Goal: Complete application form

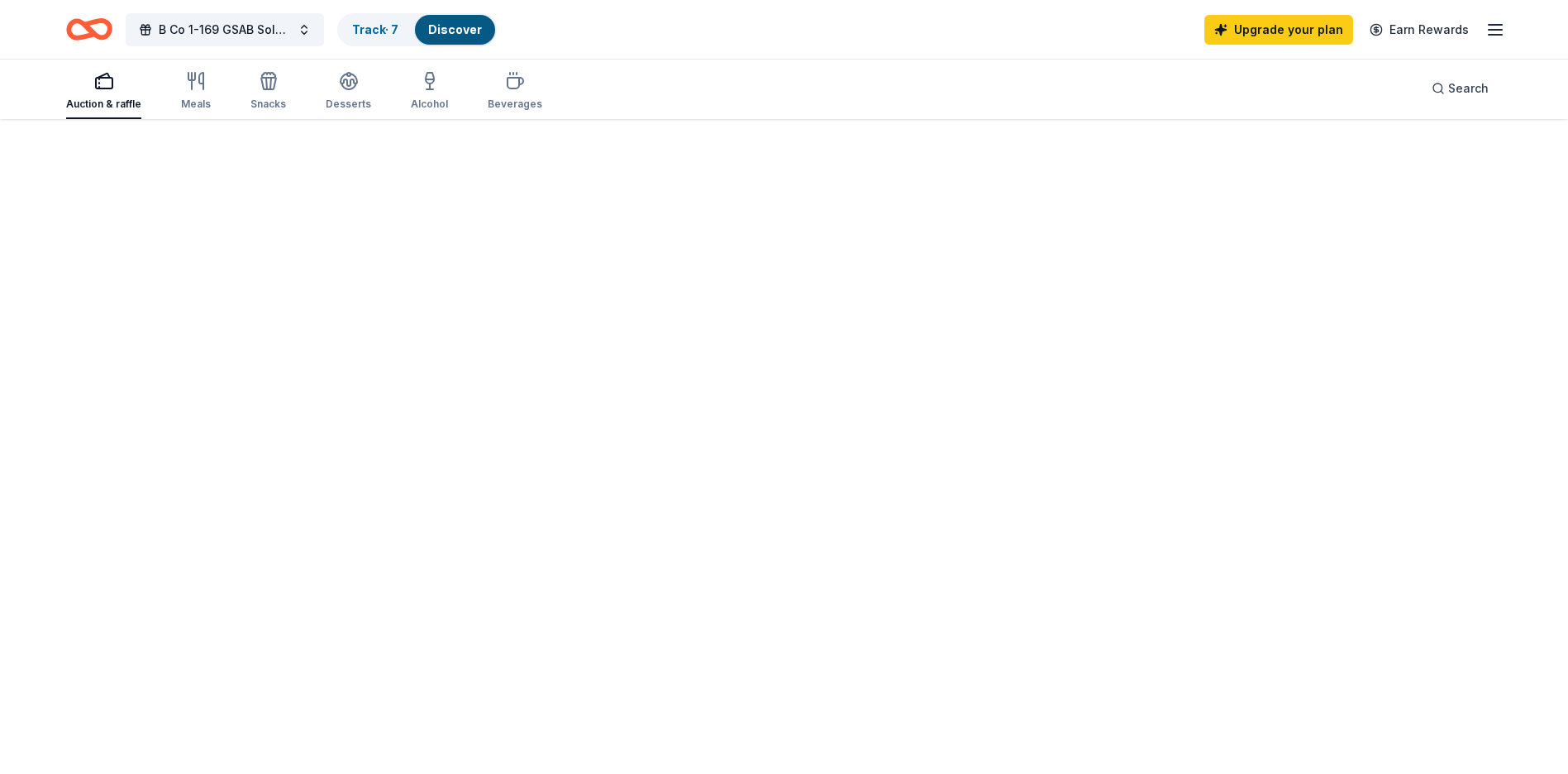
scroll to position [121, 0]
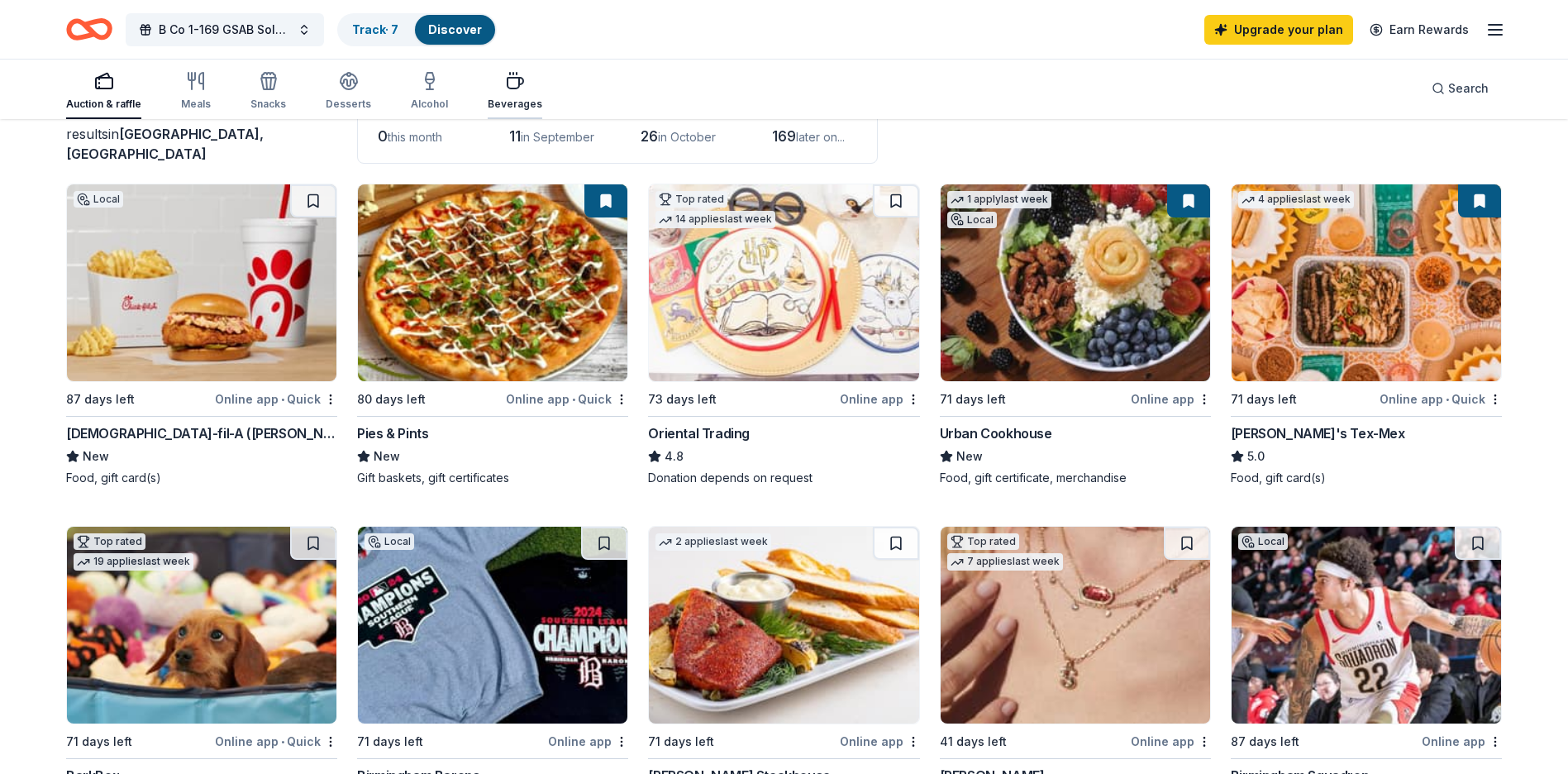
click at [503, 90] on div "Beverages" at bounding box center [515, 91] width 55 height 40
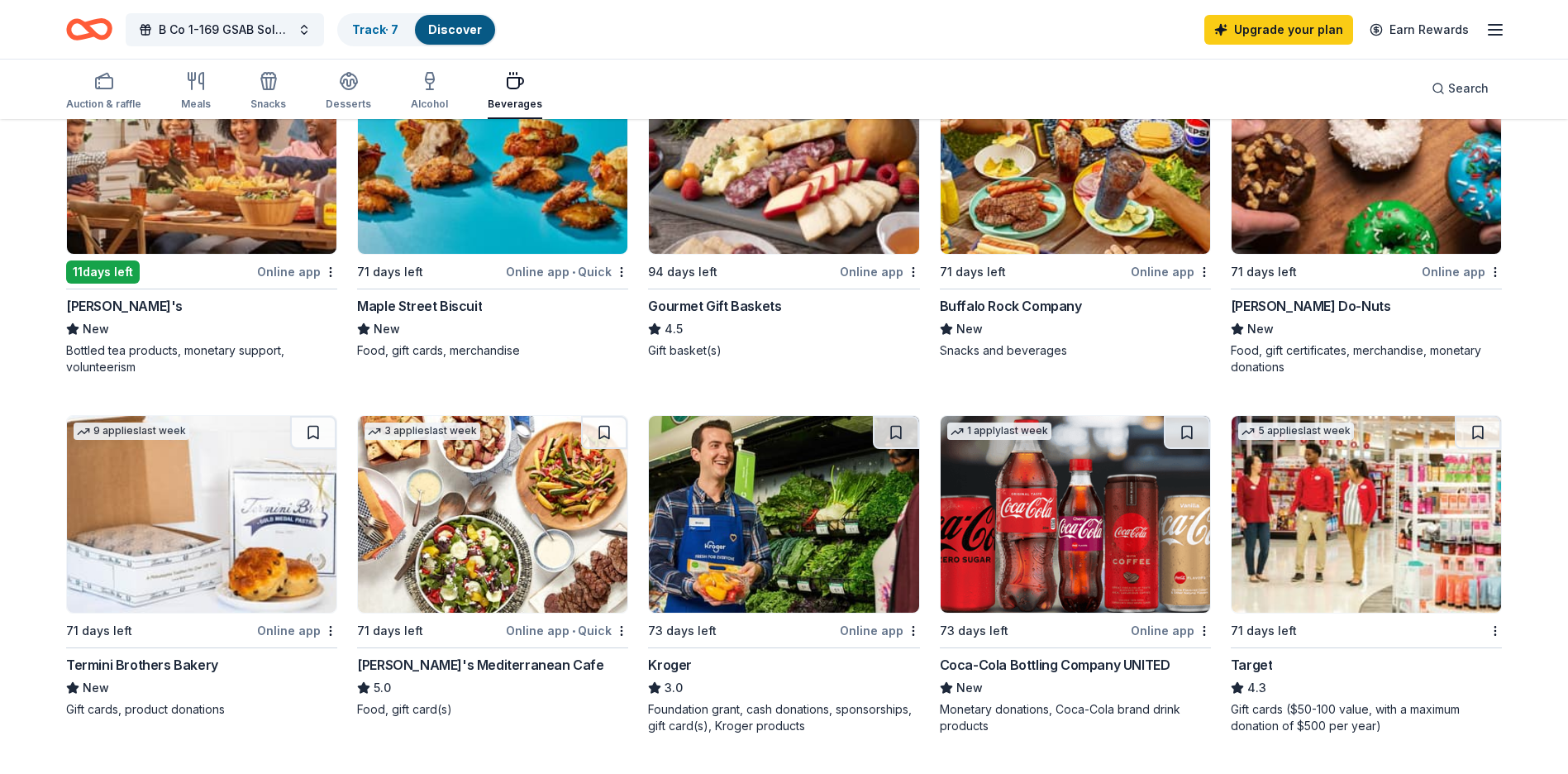
scroll to position [166, 0]
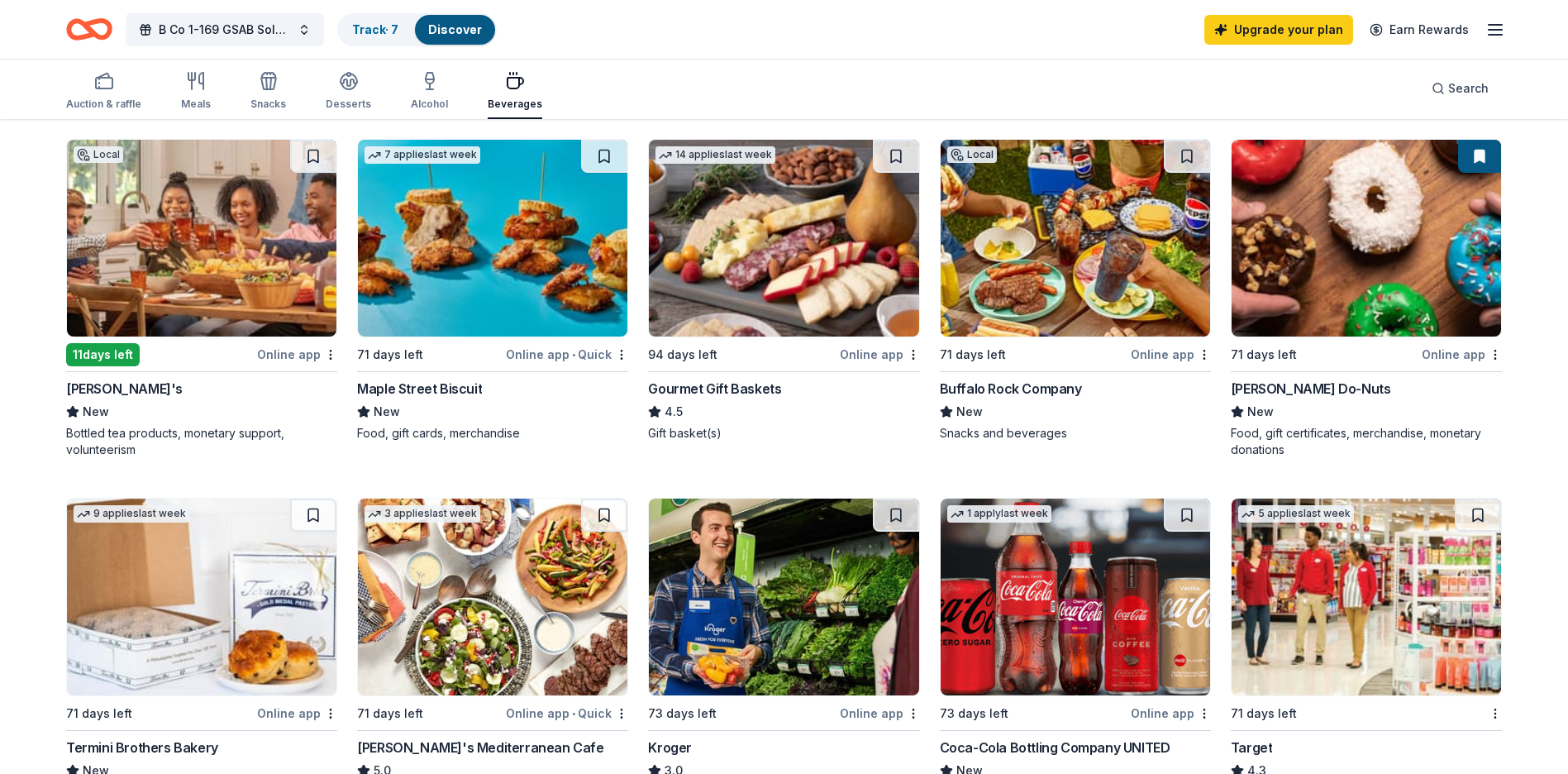
click at [196, 272] on img at bounding box center [201, 237] width 269 height 197
click at [307, 153] on button at bounding box center [312, 155] width 46 height 33
click at [601, 157] on button at bounding box center [603, 155] width 46 height 33
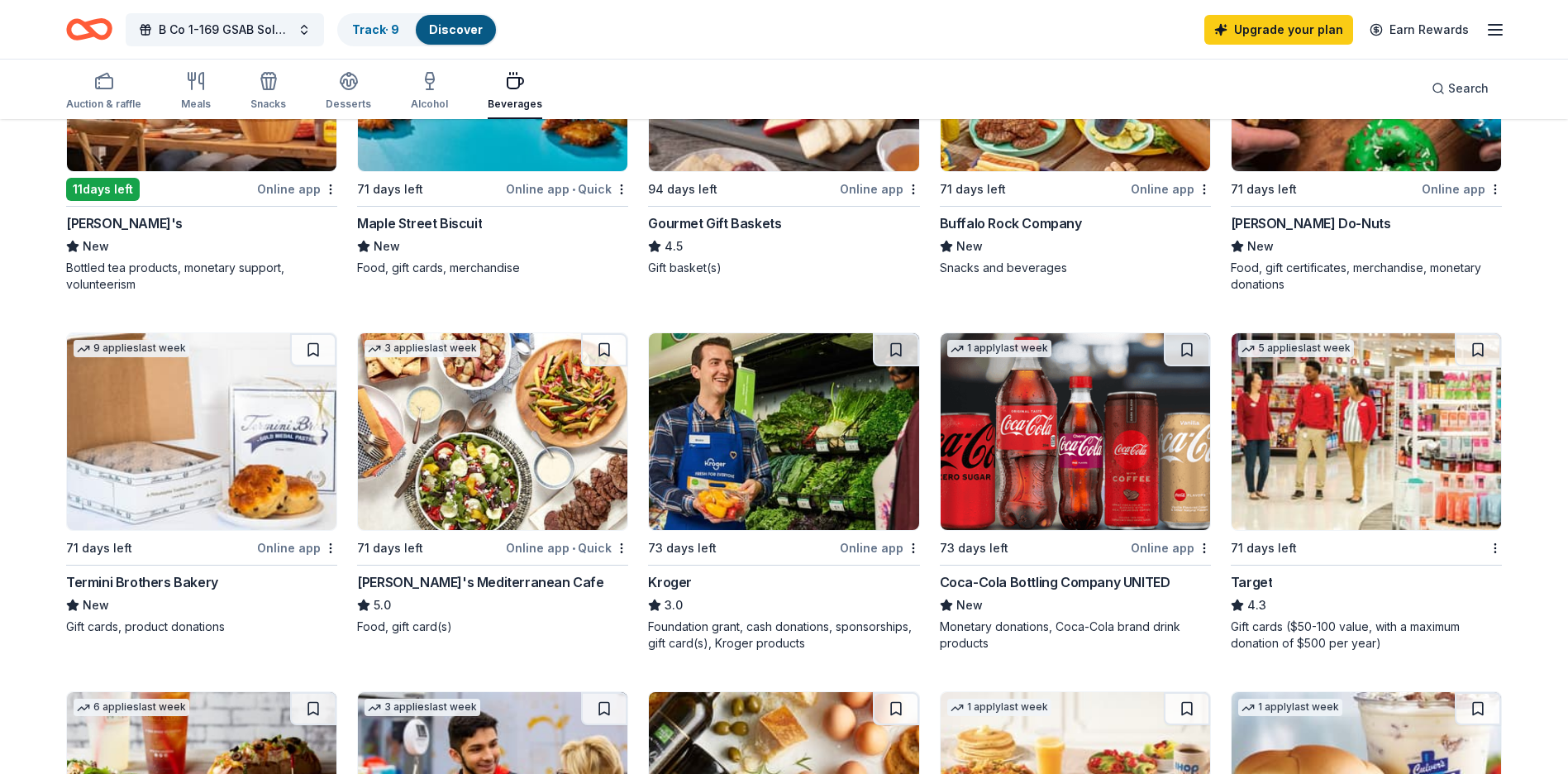
scroll to position [412, 0]
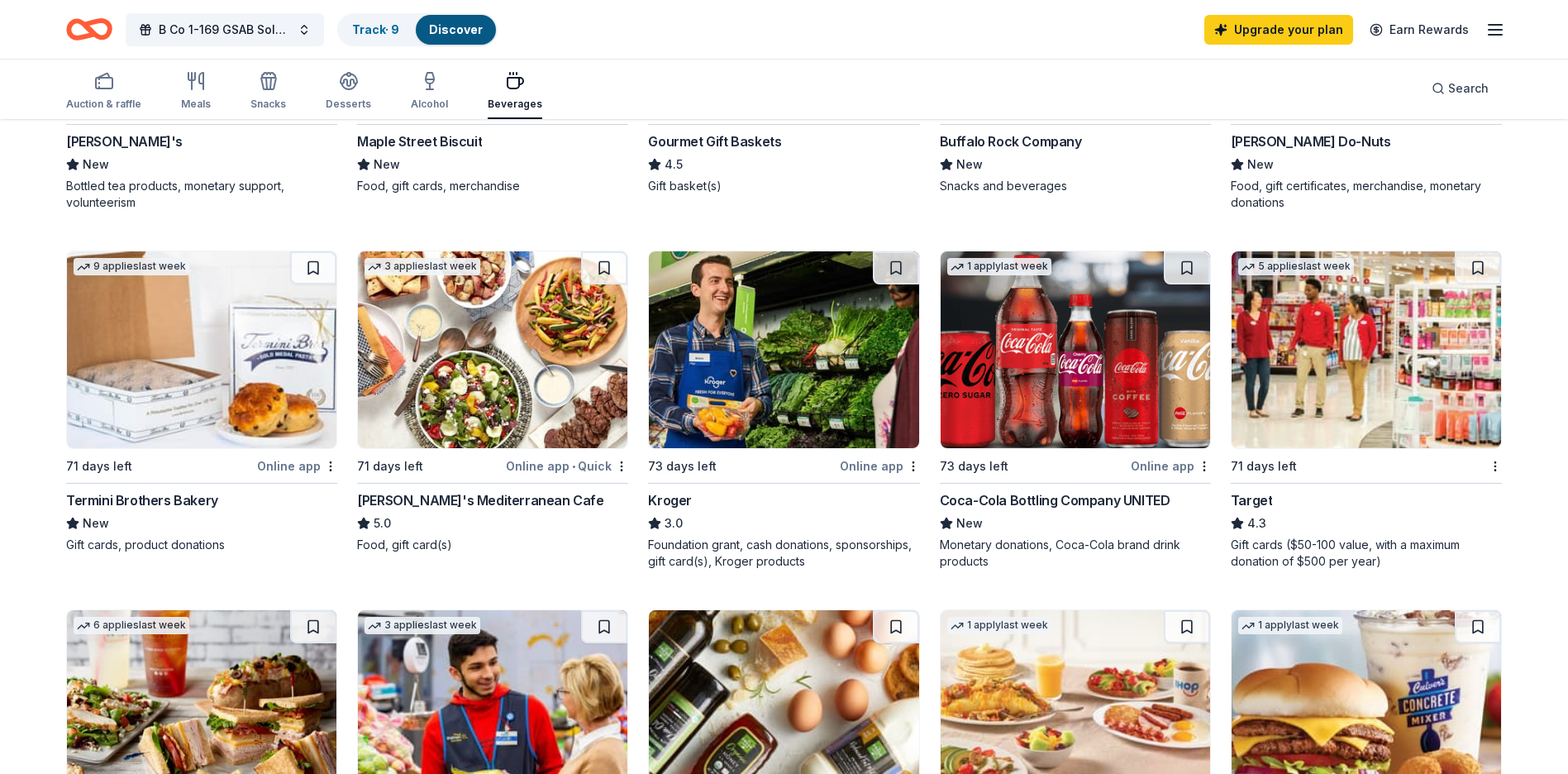
click at [485, 400] on img at bounding box center [492, 349] width 269 height 197
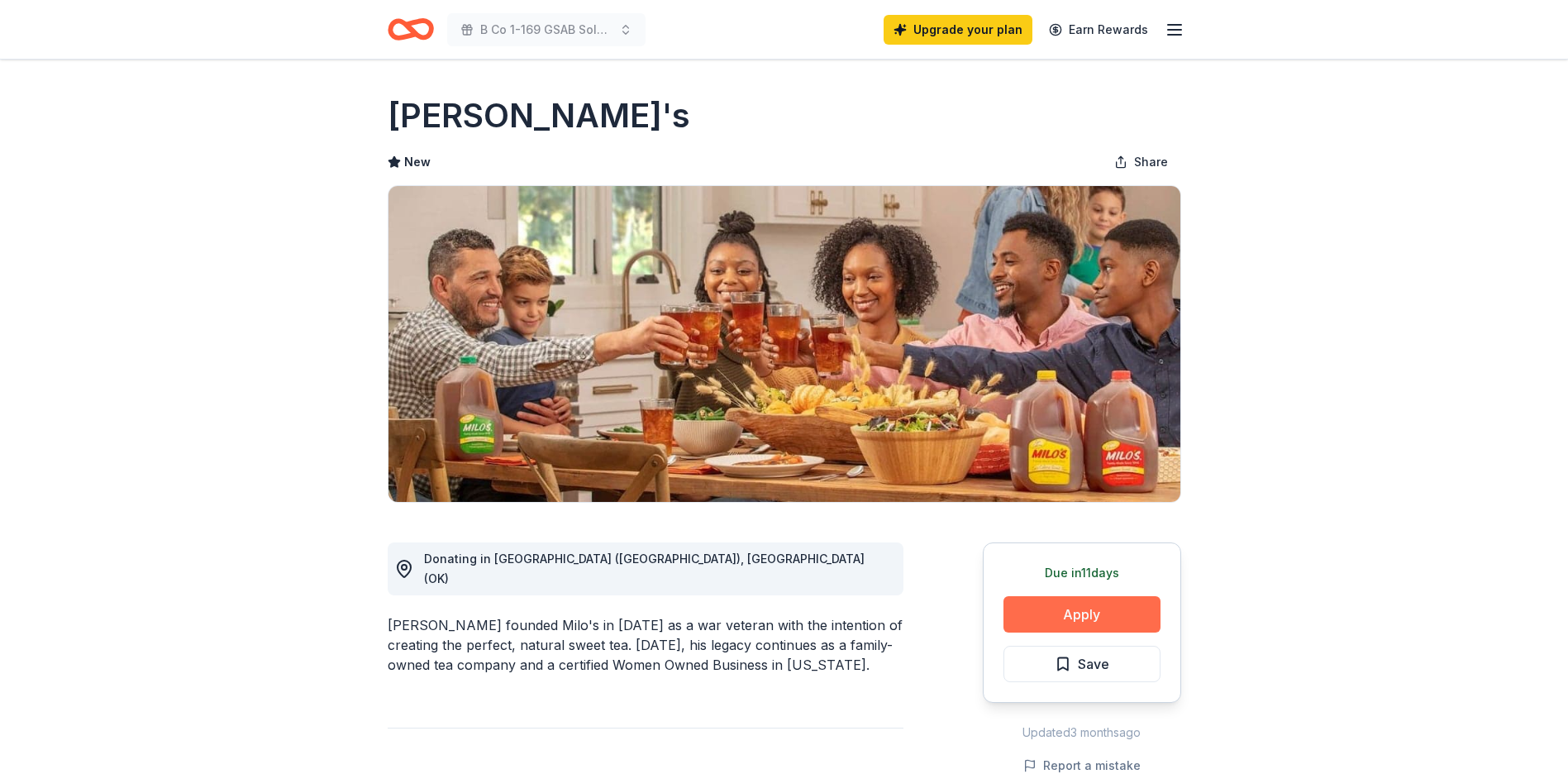
click at [1097, 611] on button "Apply" at bounding box center [1081, 614] width 157 height 37
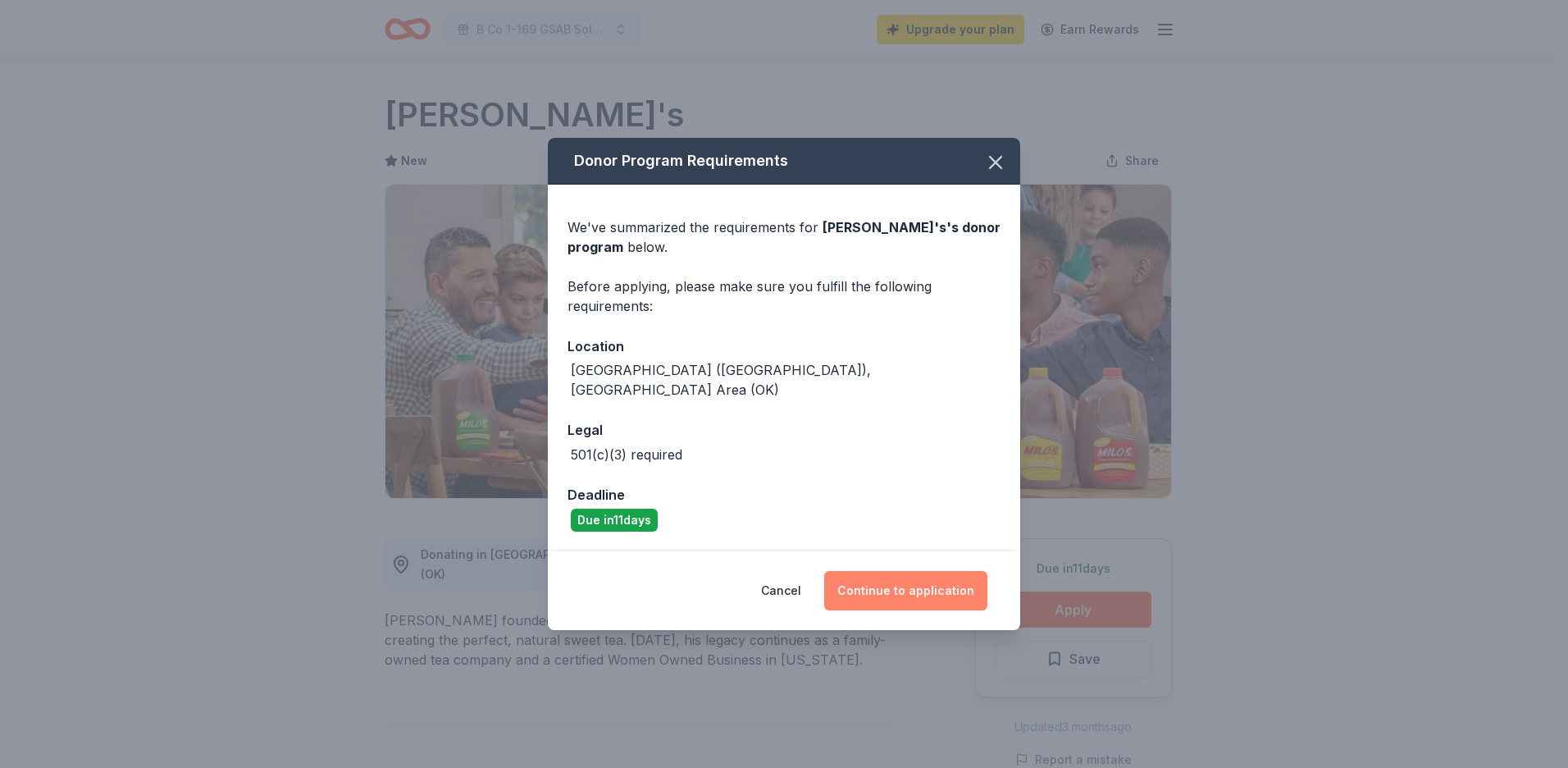
click at [888, 571] on button "Continue to application" at bounding box center [906, 590] width 163 height 39
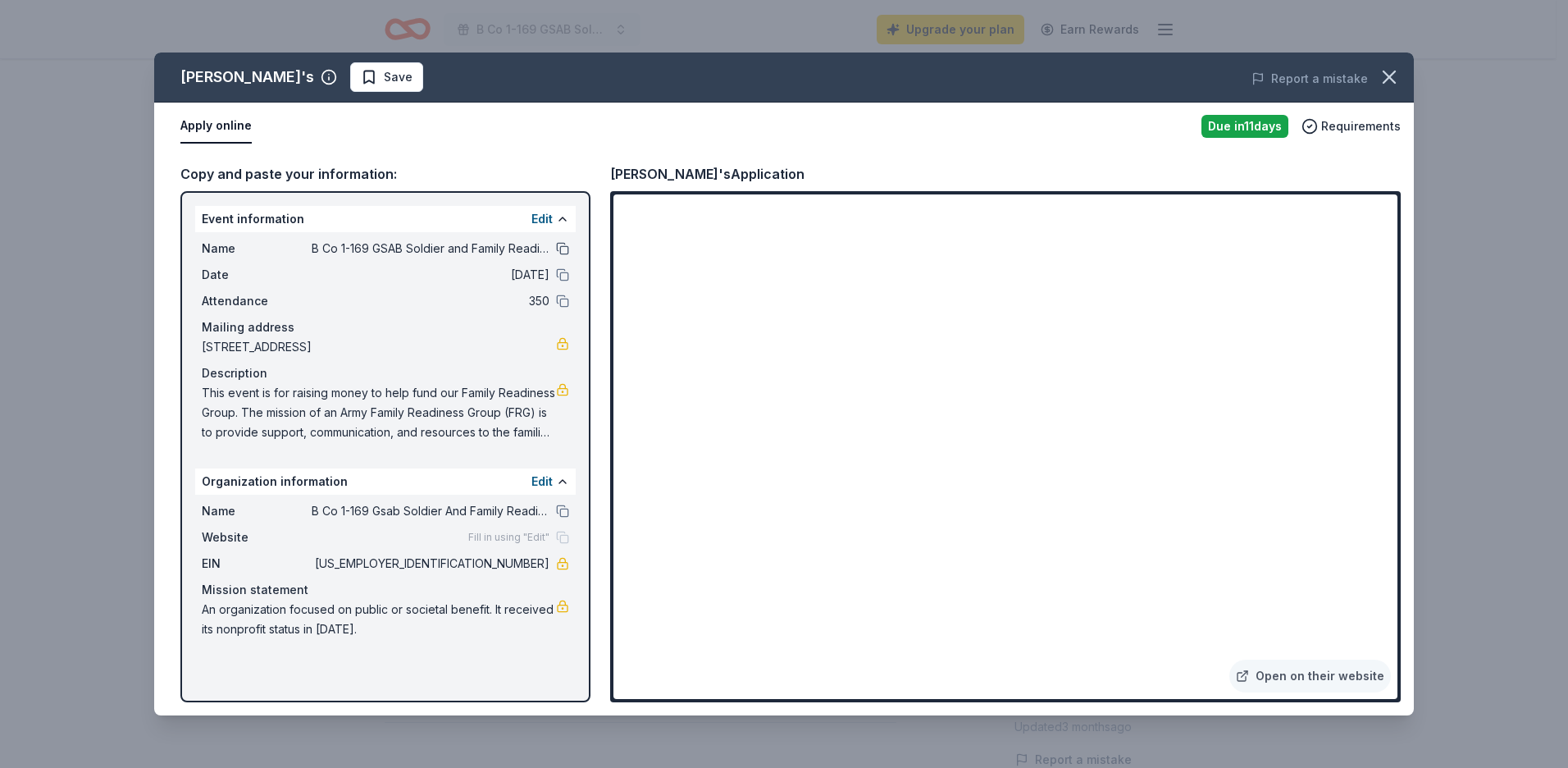
click at [567, 247] on button at bounding box center [562, 249] width 13 height 13
click at [556, 251] on button at bounding box center [562, 249] width 13 height 13
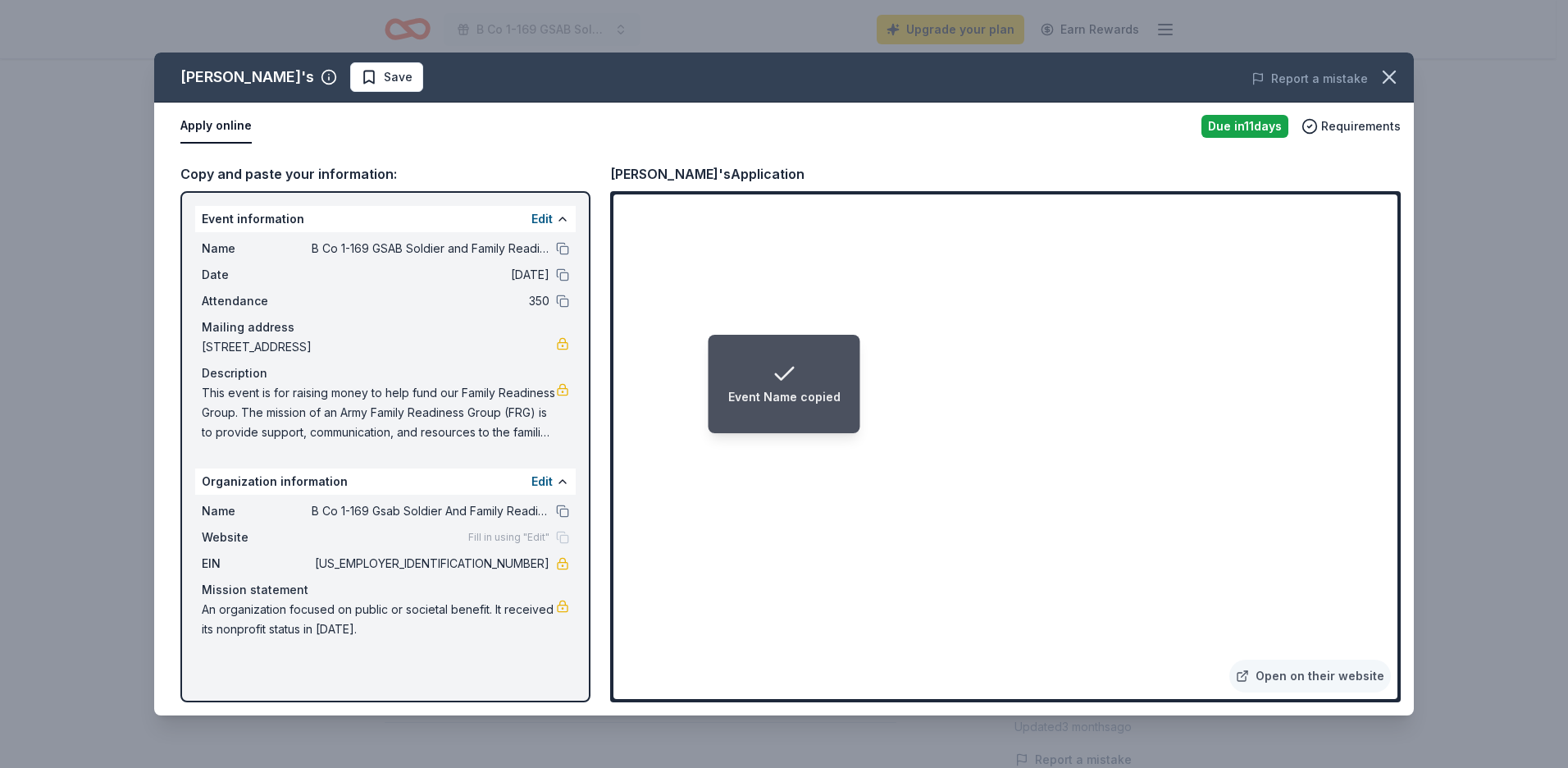
click at [770, 385] on icon "Notifications (F8)" at bounding box center [784, 374] width 26 height 26
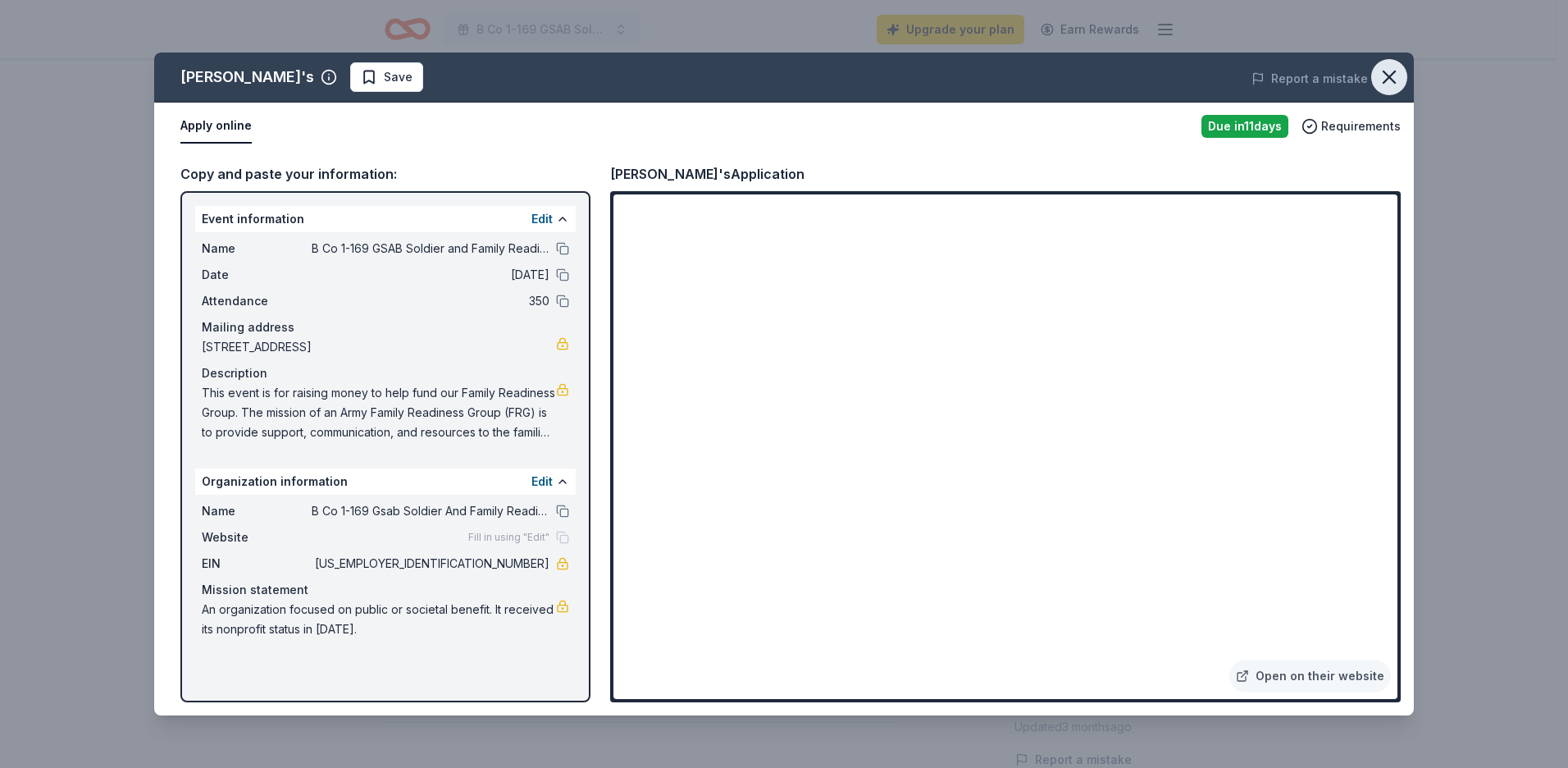
click at [1390, 78] on icon "button" at bounding box center [1389, 77] width 11 height 11
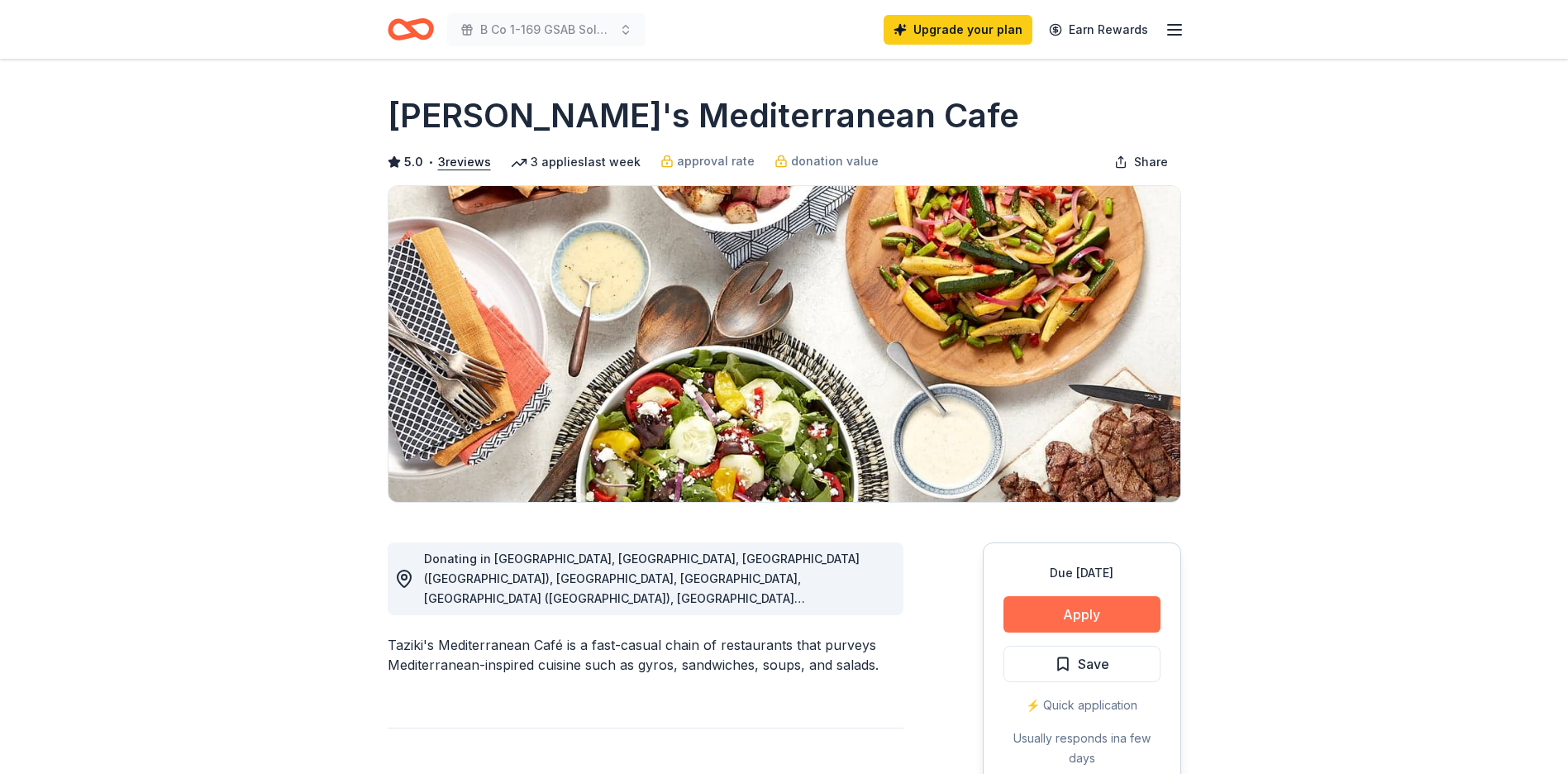
click at [1088, 621] on button "Apply" at bounding box center [1081, 614] width 157 height 37
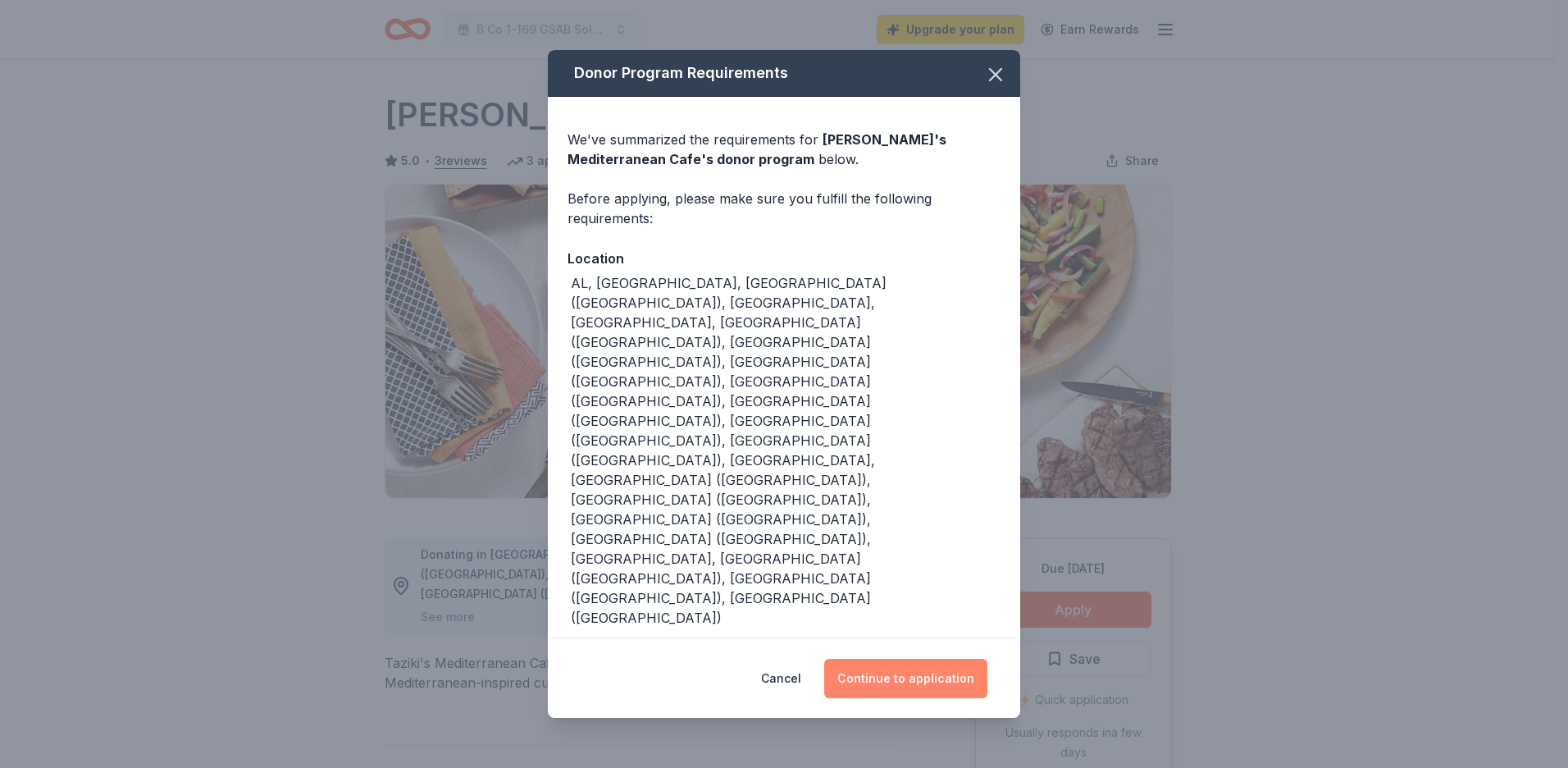
click at [930, 659] on button "Continue to application" at bounding box center [906, 678] width 163 height 39
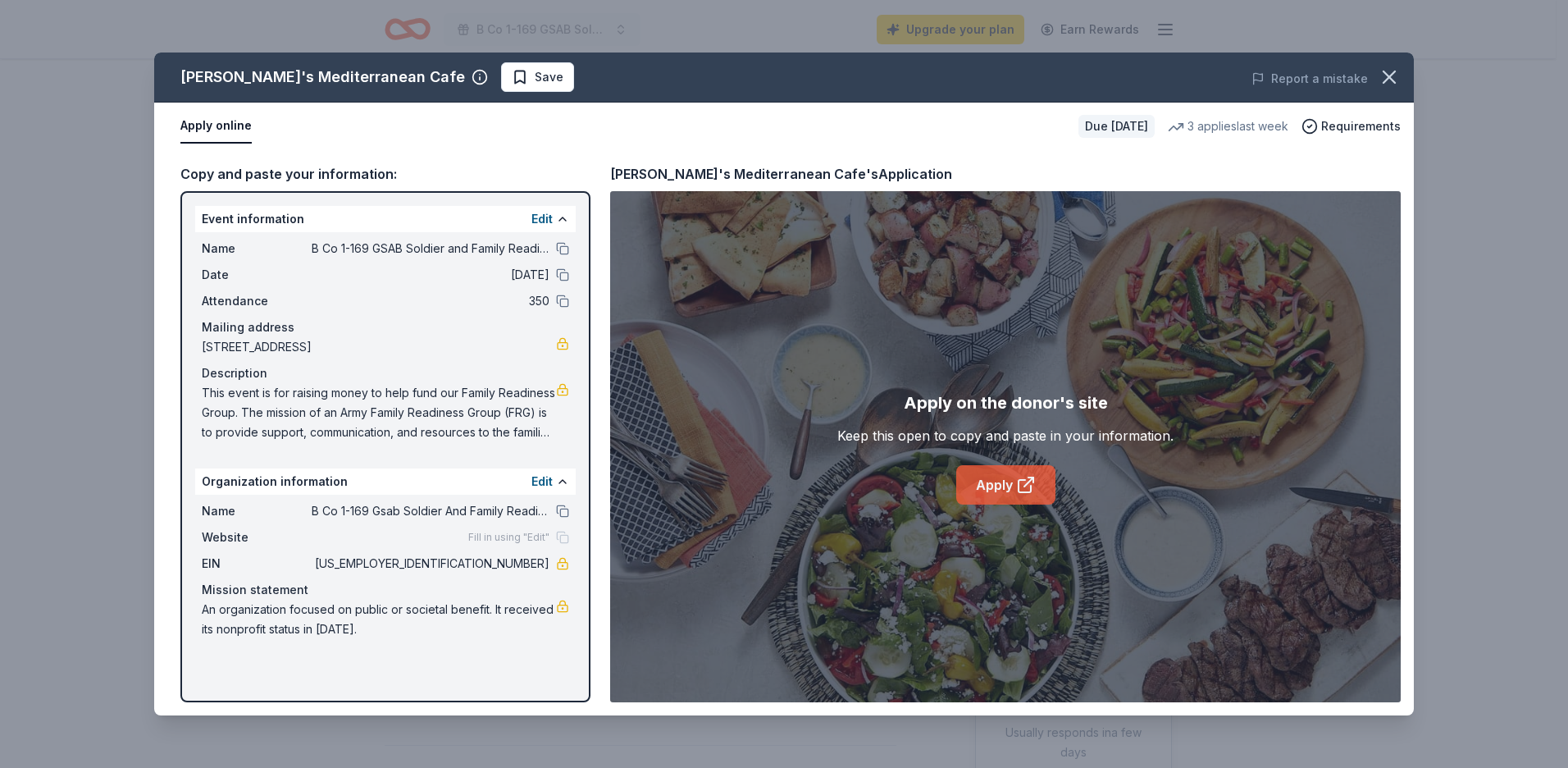
click at [1010, 488] on link "Apply" at bounding box center [1006, 485] width 99 height 39
